Goal: Transaction & Acquisition: Purchase product/service

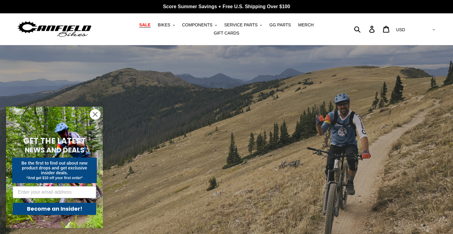
click at [139, 25] on span "SALE" at bounding box center [144, 24] width 11 height 5
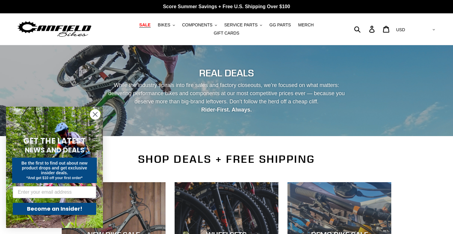
click at [97, 116] on icon "Close dialog" at bounding box center [95, 114] width 4 height 4
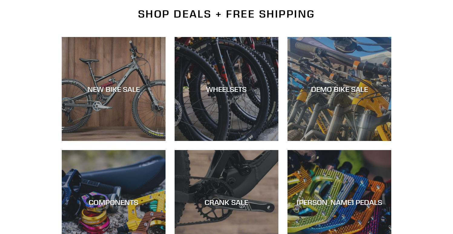
scroll to position [146, 0]
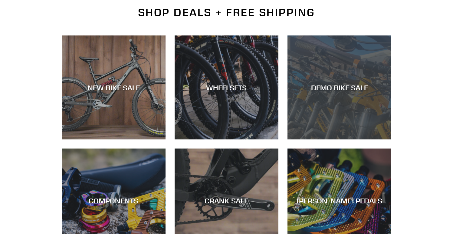
click at [329, 139] on div "DEMO BIKE SALE" at bounding box center [339, 139] width 104 height 0
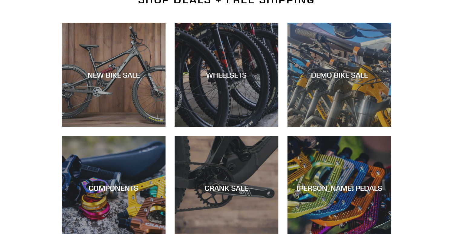
scroll to position [119, 0]
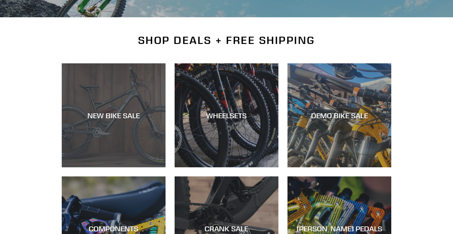
click at [124, 111] on div "NEW BIKE SALE" at bounding box center [114, 115] width 104 height 9
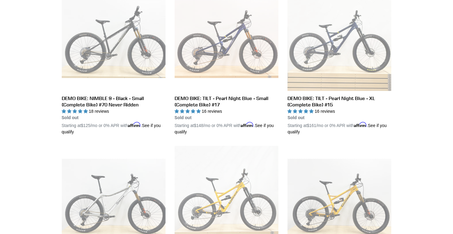
scroll to position [670, 0]
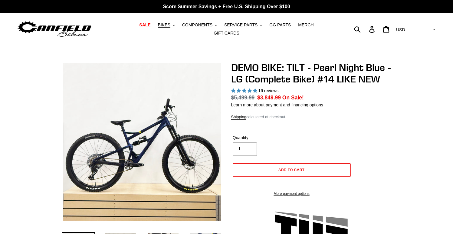
select select "highest-rating"
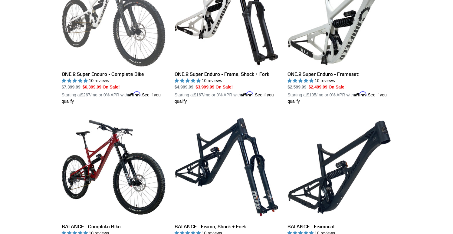
scroll to position [527, 0]
